Goal: Navigation & Orientation: Find specific page/section

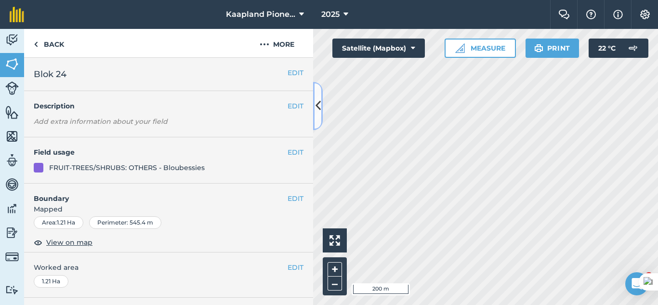
click at [321, 105] on button at bounding box center [318, 106] width 10 height 48
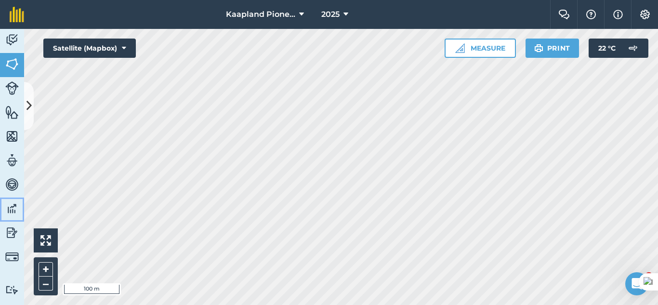
click at [15, 208] on img at bounding box center [11, 208] width 13 height 14
click at [13, 235] on img at bounding box center [11, 232] width 13 height 14
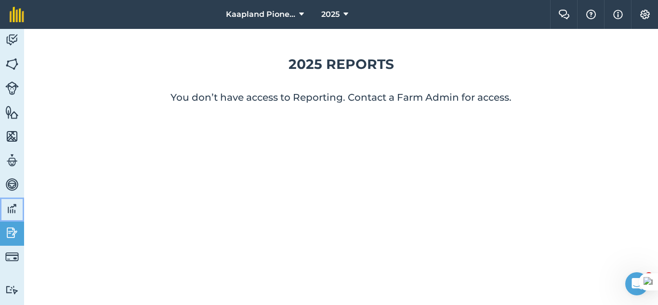
click at [12, 206] on img at bounding box center [11, 208] width 13 height 14
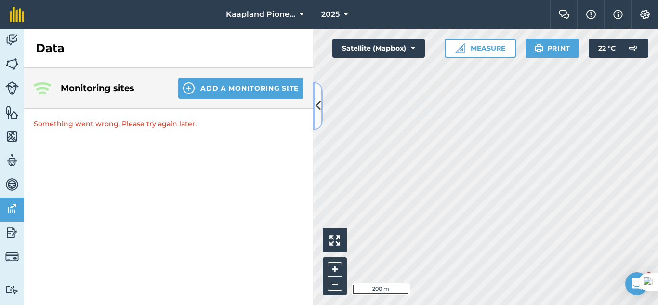
click at [319, 107] on icon at bounding box center [317, 105] width 5 height 17
